Goal: Complete application form: Complete application form

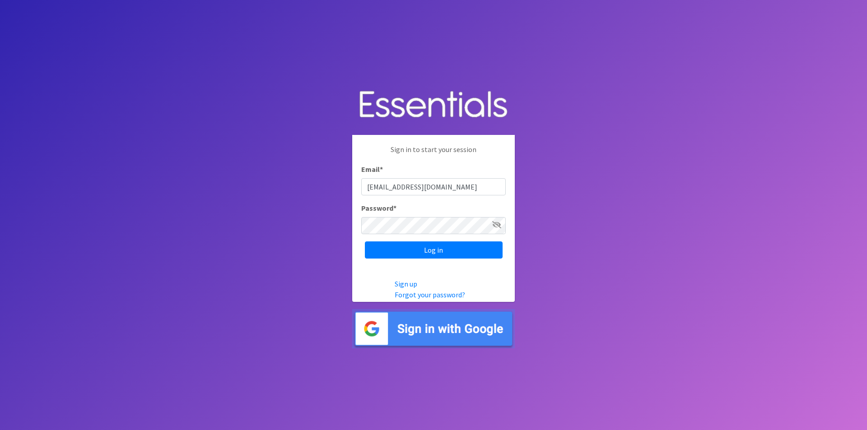
type input "[EMAIL_ADDRESS][DOMAIN_NAME]"
click at [496, 227] on icon at bounding box center [496, 224] width 9 height 7
click at [439, 248] on input "Log in" at bounding box center [434, 250] width 138 height 17
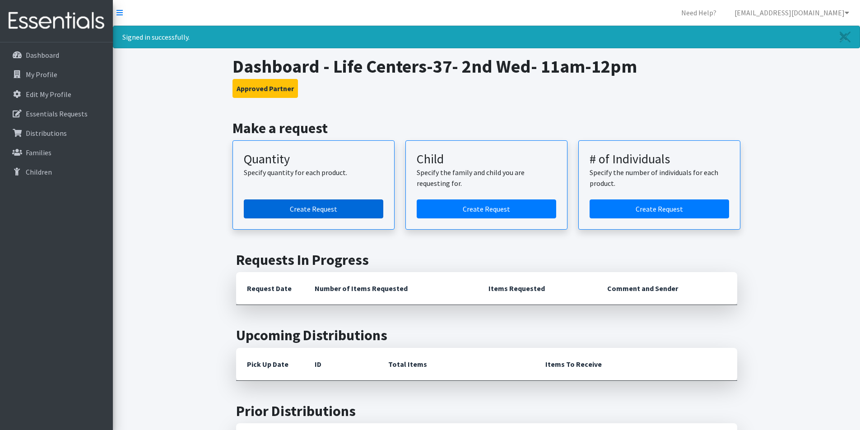
click at [271, 216] on link "Create Request" at bounding box center [314, 209] width 140 height 19
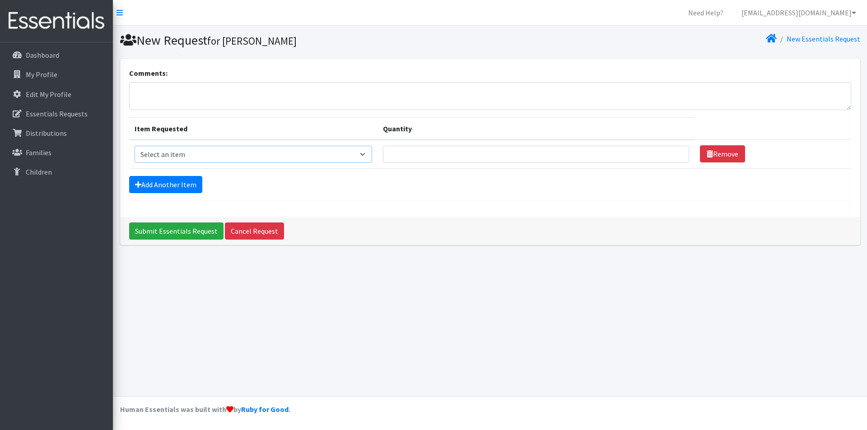
click at [364, 159] on select "Select an item Kids (Newborn) Kids (Size 1) Kids (Size 2) Kids (Size 3) Kids (S…" at bounding box center [254, 154] width 238 height 17
select select "3400"
click at [135, 146] on select "Select an item Kids (Newborn) Kids (Size 1) Kids (Size 2) Kids (Size 3) Kids (S…" at bounding box center [254, 154] width 238 height 17
click at [605, 158] on input "Quantity" at bounding box center [536, 154] width 306 height 17
type input "40"
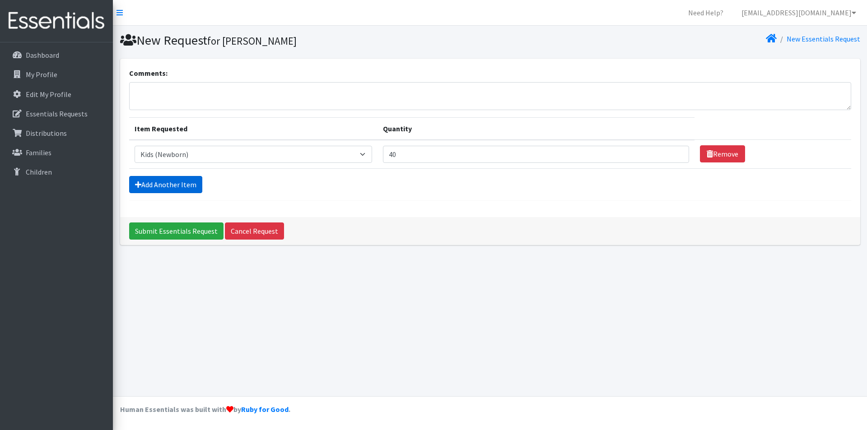
click at [182, 183] on link "Add Another Item" at bounding box center [165, 184] width 73 height 17
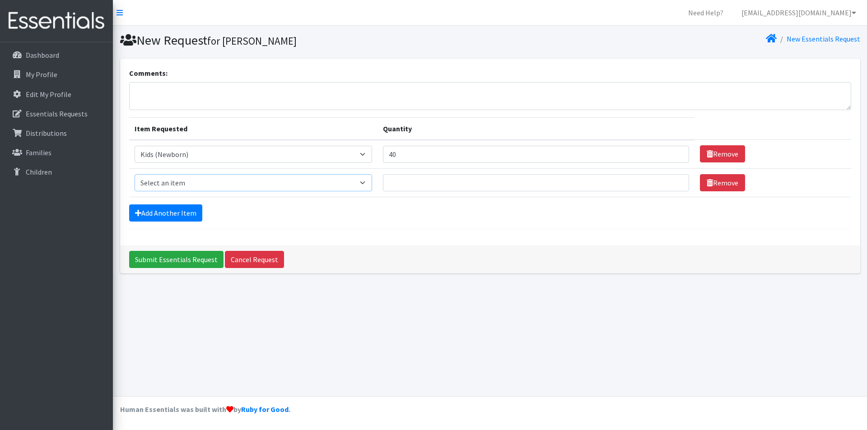
click at [364, 185] on select "Select an item Kids (Newborn) Kids (Size 1) Kids (Size 2) Kids (Size 3) Kids (S…" at bounding box center [254, 182] width 238 height 17
select select "3407"
click at [135, 174] on select "Select an item Kids (Newborn) Kids (Size 1) Kids (Size 2) Kids (Size 3) Kids (S…" at bounding box center [254, 182] width 238 height 17
click at [490, 187] on input "Quantity" at bounding box center [536, 182] width 306 height 17
type input "25"
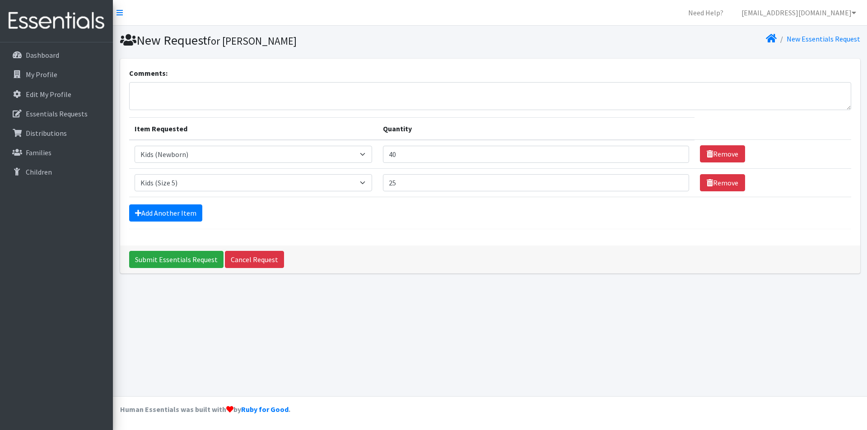
click at [261, 201] on form "Comments: Item Requested Quantity Item Requested Select an item Kids (Newborn) …" at bounding box center [490, 149] width 722 height 162
click at [167, 212] on link "Add Another Item" at bounding box center [165, 213] width 73 height 17
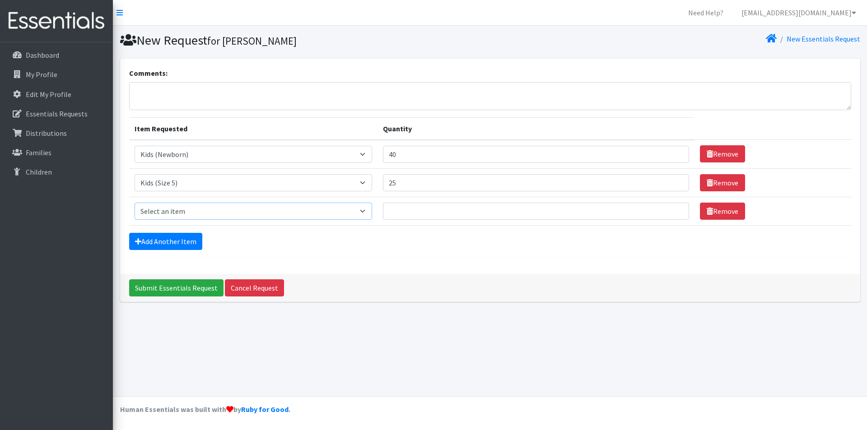
click at [236, 215] on select "Select an item Kids (Newborn) Kids (Size 1) Kids (Size 2) Kids (Size 3) Kids (S…" at bounding box center [254, 211] width 238 height 17
select select "3419"
click at [135, 203] on select "Select an item Kids (Newborn) Kids (Size 1) Kids (Size 2) Kids (Size 3) Kids (S…" at bounding box center [254, 211] width 238 height 17
click at [408, 214] on input "Quantity" at bounding box center [536, 211] width 306 height 17
type input "10"
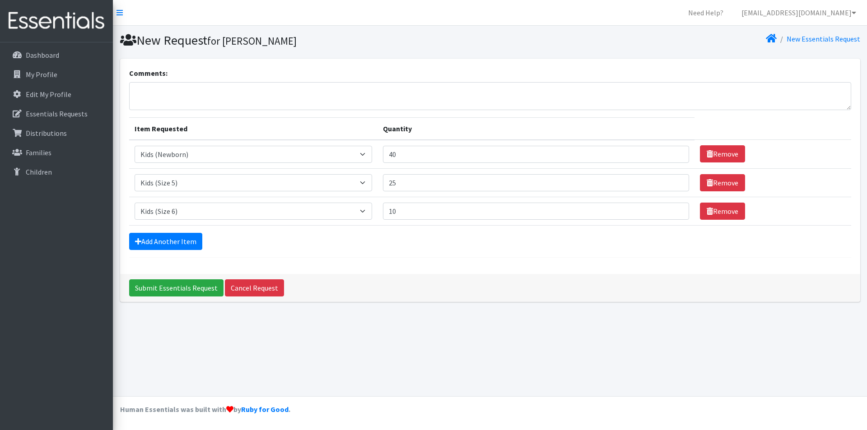
click at [363, 240] on div "Add Another Item" at bounding box center [490, 241] width 722 height 17
click at [190, 247] on link "Add Another Item" at bounding box center [165, 241] width 73 height 17
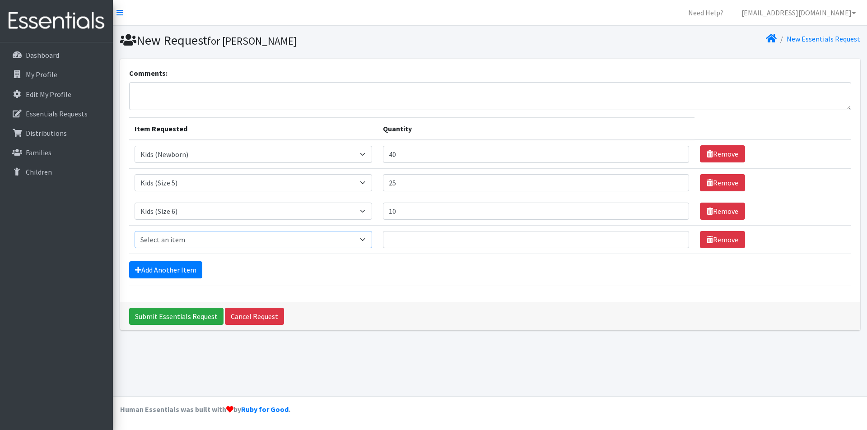
click at [180, 242] on select "Select an item Kids (Newborn) Kids (Size 1) Kids (Size 2) Kids (Size 3) Kids (S…" at bounding box center [254, 239] width 238 height 17
select select "3418"
click at [135, 231] on select "Select an item Kids (Newborn) Kids (Size 1) Kids (Size 2) Kids (Size 3) Kids (S…" at bounding box center [254, 239] width 238 height 17
click at [403, 240] on input "Quantity" at bounding box center [536, 239] width 306 height 17
type input "22"
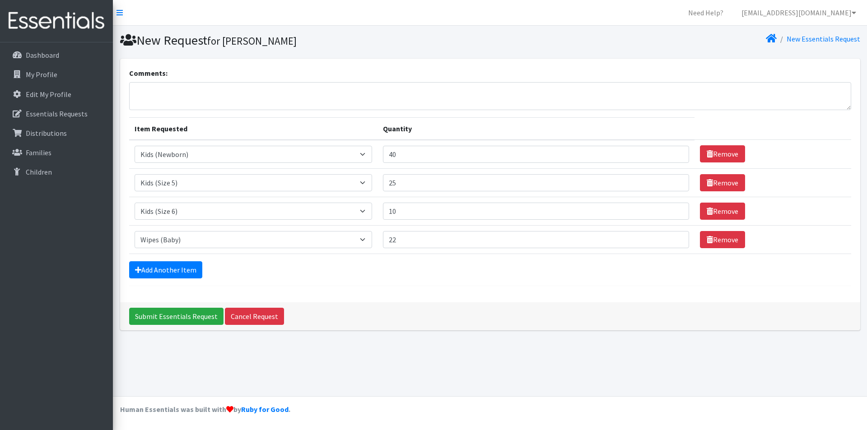
click at [409, 259] on form "Comments: Item Requested Quantity Item Requested Select an item Kids (Newborn) …" at bounding box center [490, 177] width 722 height 219
click at [179, 318] on input "Submit Essentials Request" at bounding box center [176, 316] width 94 height 17
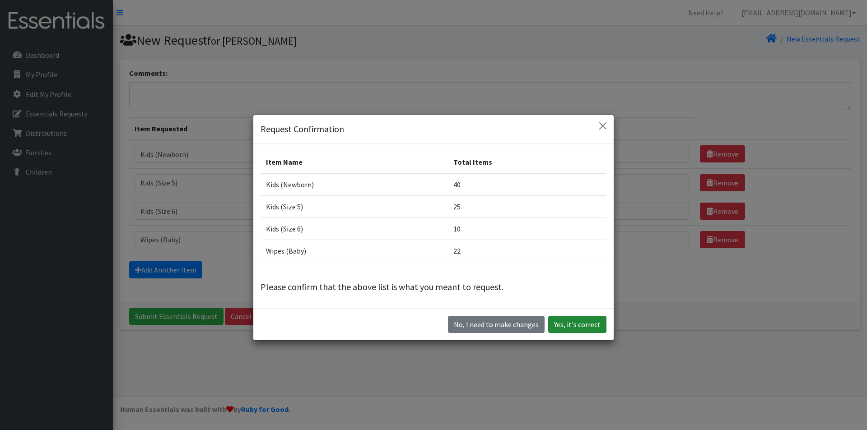
click at [591, 325] on button "Yes, it's correct" at bounding box center [577, 324] width 58 height 17
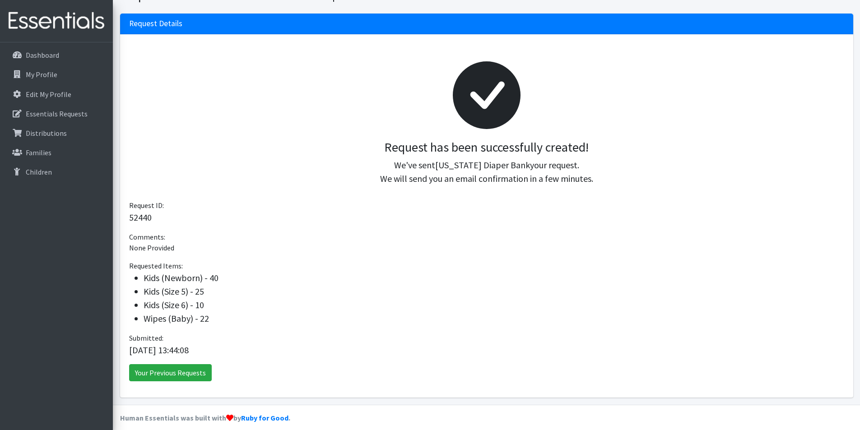
scroll to position [84, 0]
